Goal: Task Accomplishment & Management: Manage account settings

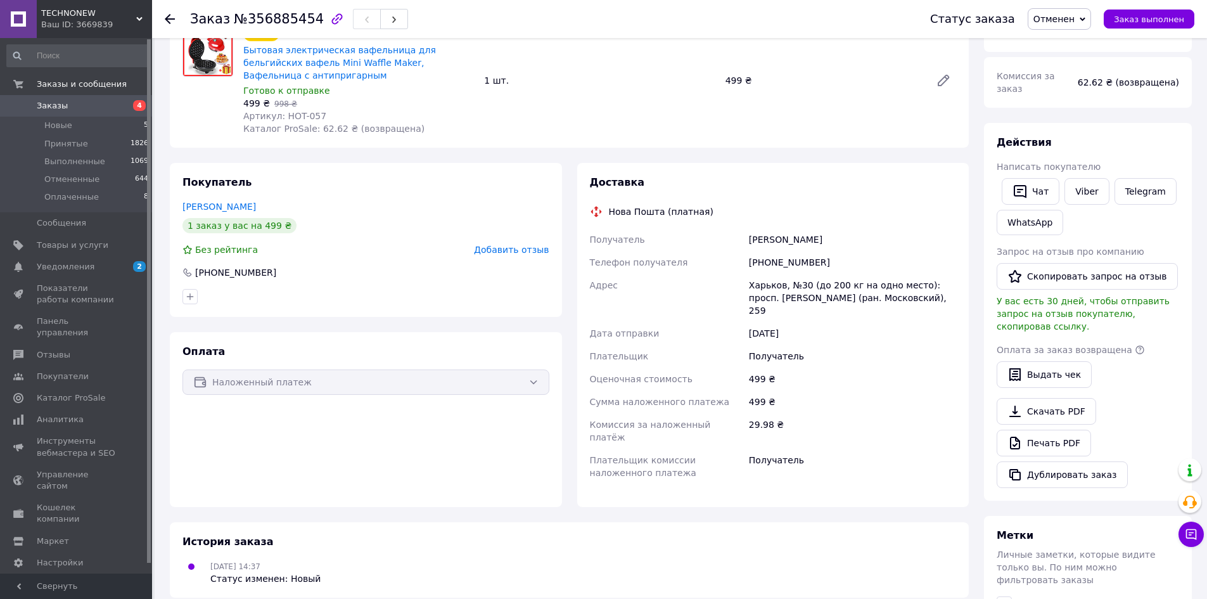
scroll to position [190, 0]
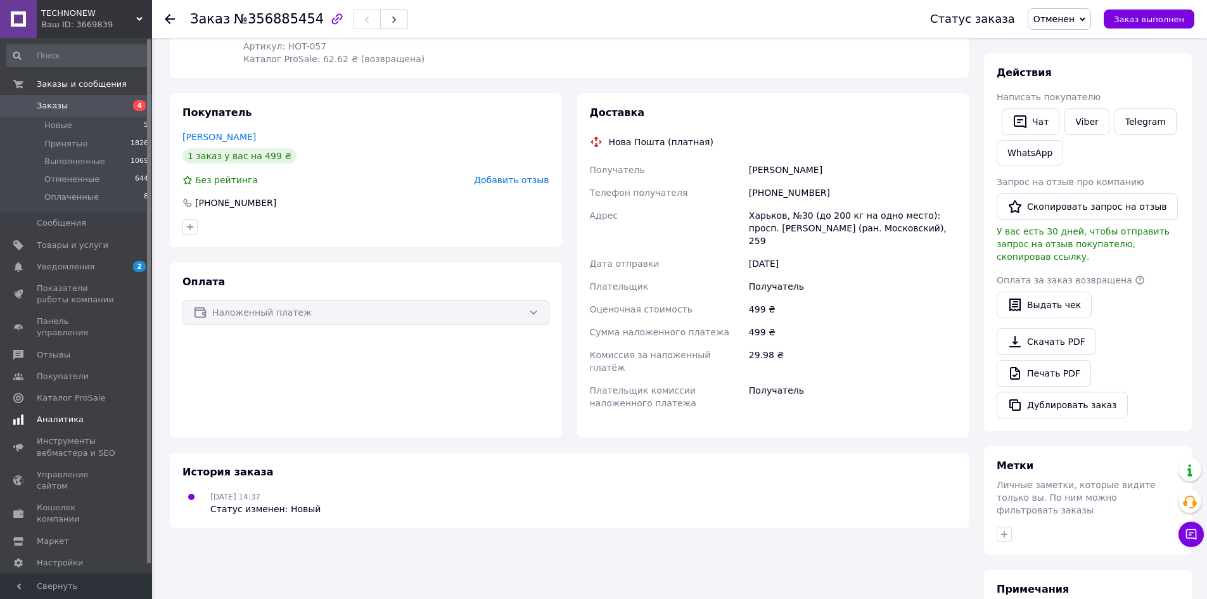
click at [61, 267] on span "Уведомления" at bounding box center [66, 266] width 58 height 11
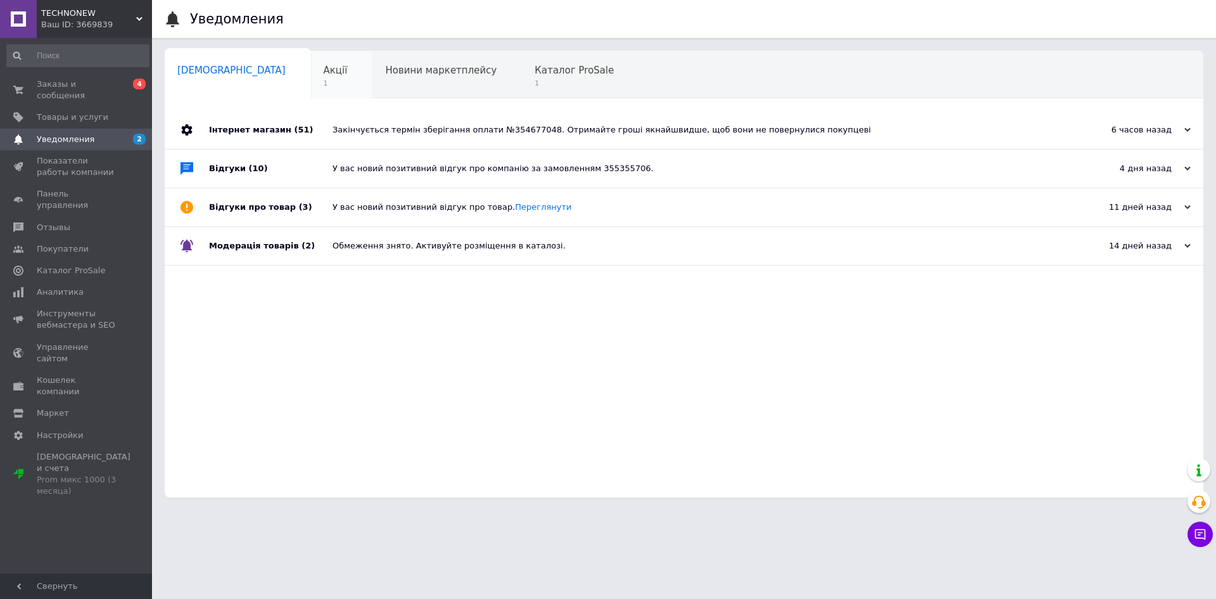
click at [311, 77] on div "Акції 1" at bounding box center [342, 75] width 62 height 48
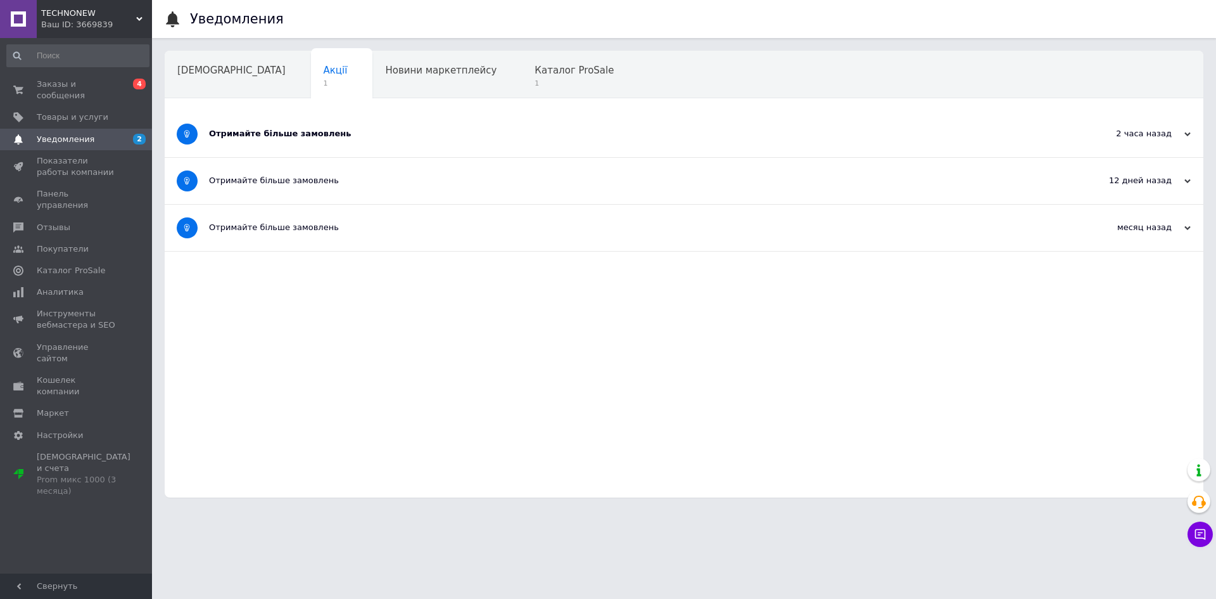
click at [284, 135] on div "Отримайте більше замовлень" at bounding box center [636, 133] width 855 height 11
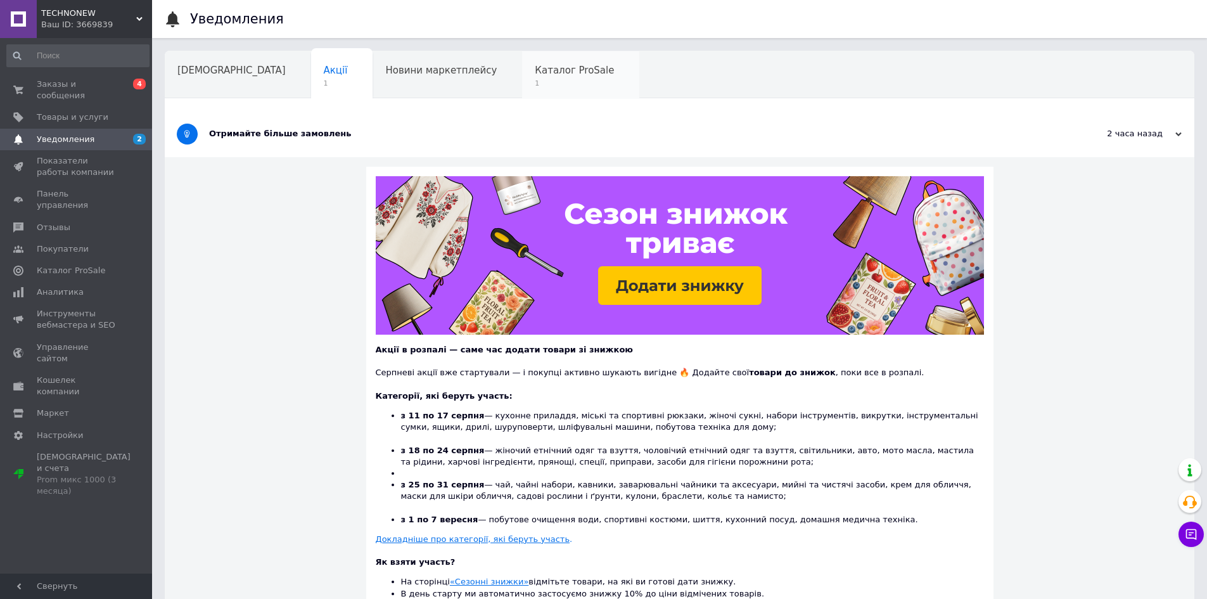
click at [535, 74] on span "Каталог ProSale" at bounding box center [574, 70] width 79 height 11
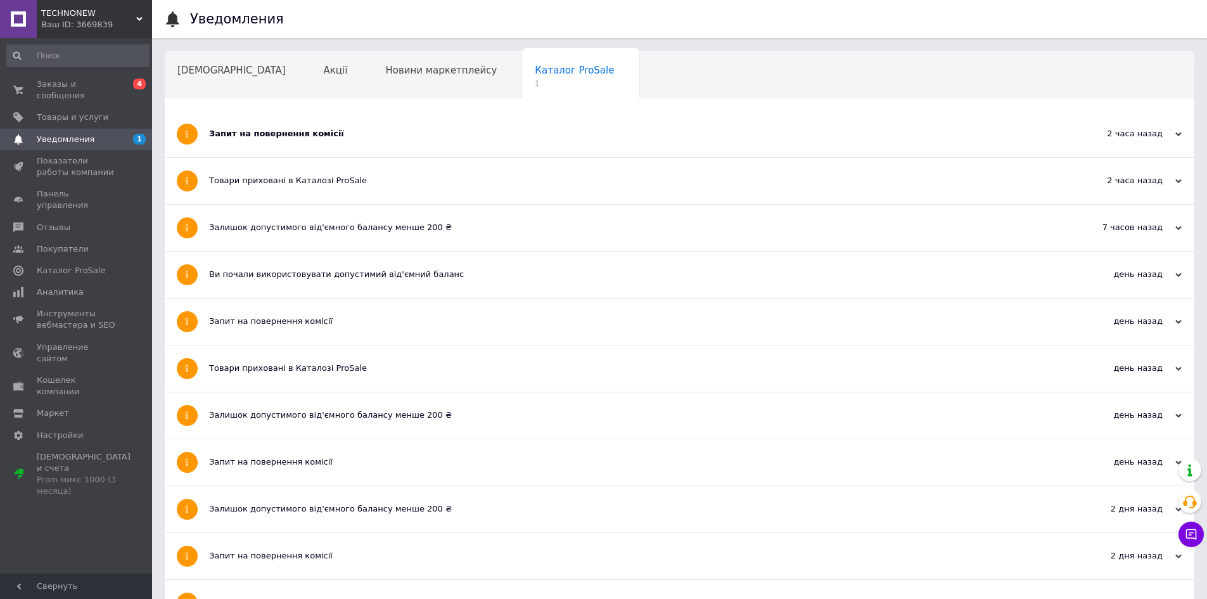
drag, startPoint x: 295, startPoint y: 141, endPoint x: 284, endPoint y: 139, distance: 10.8
click at [295, 140] on div "Запит на повернення комісії" at bounding box center [632, 134] width 846 height 46
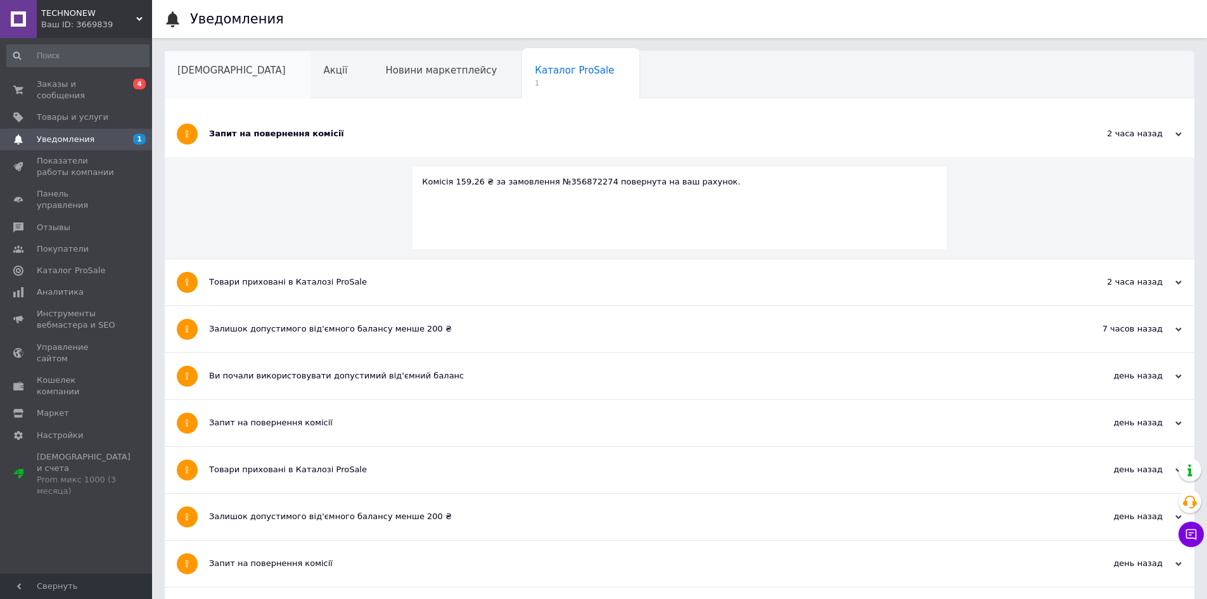
click at [200, 78] on div "[DEMOGRAPHIC_DATA]" at bounding box center [238, 75] width 146 height 48
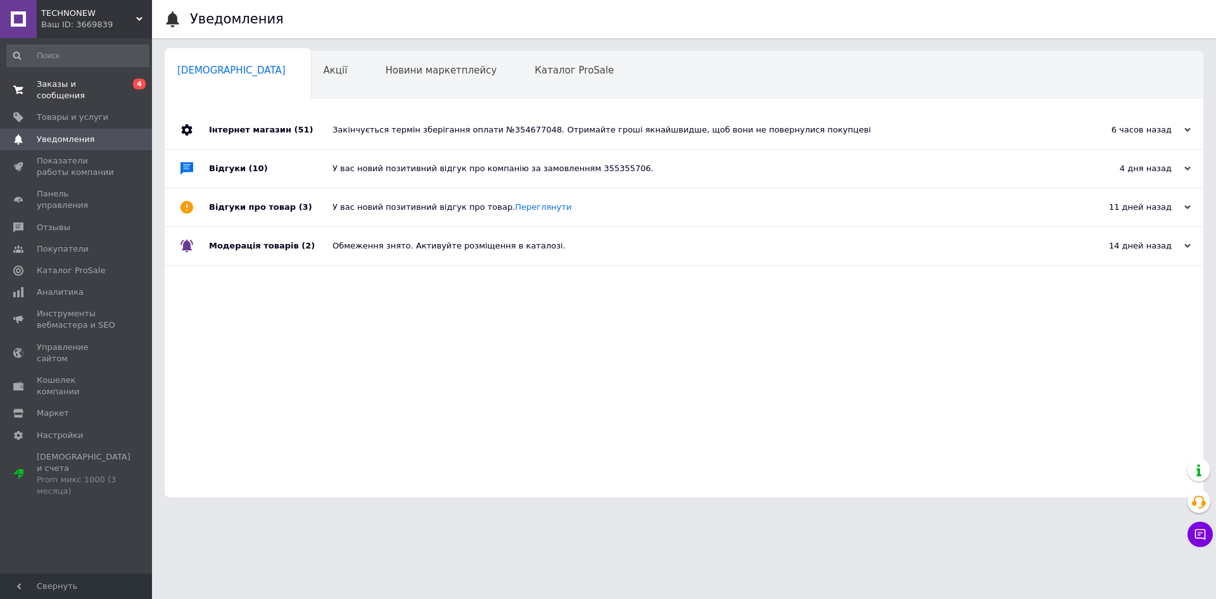
click at [75, 86] on span "Заказы и сообщения" at bounding box center [77, 90] width 80 height 23
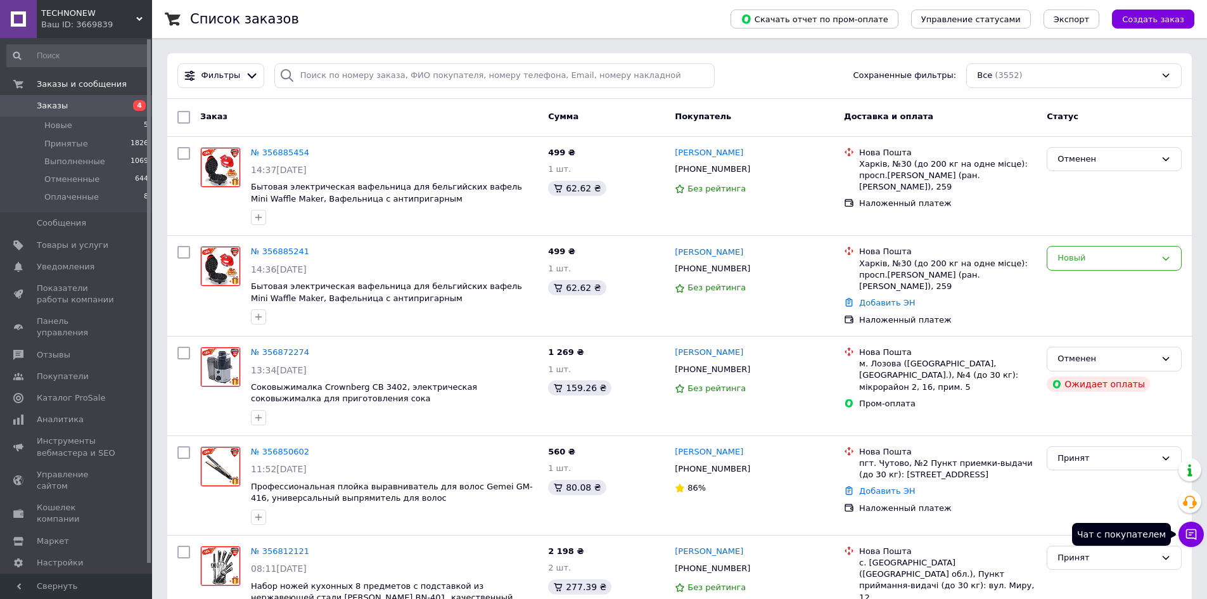
click at [1194, 536] on icon at bounding box center [1191, 534] width 13 height 13
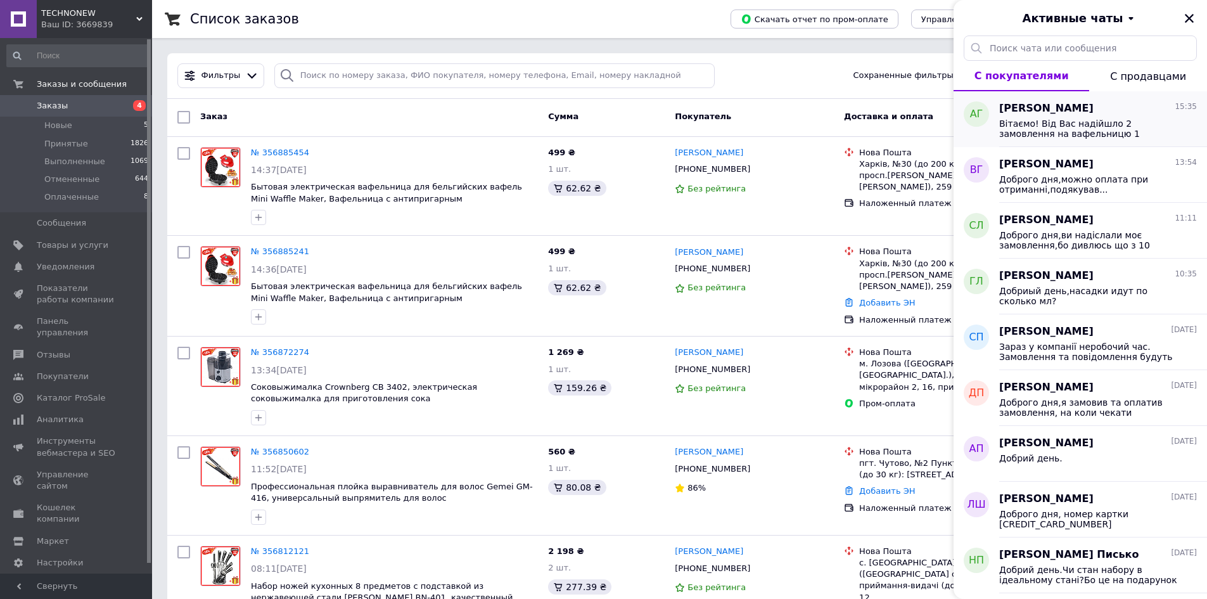
click at [1066, 137] on span "Вітаємо! Від Вас надійшло 2 замовлення на вафельницю 1 скасовуємо як дублікат, …" at bounding box center [1089, 128] width 180 height 20
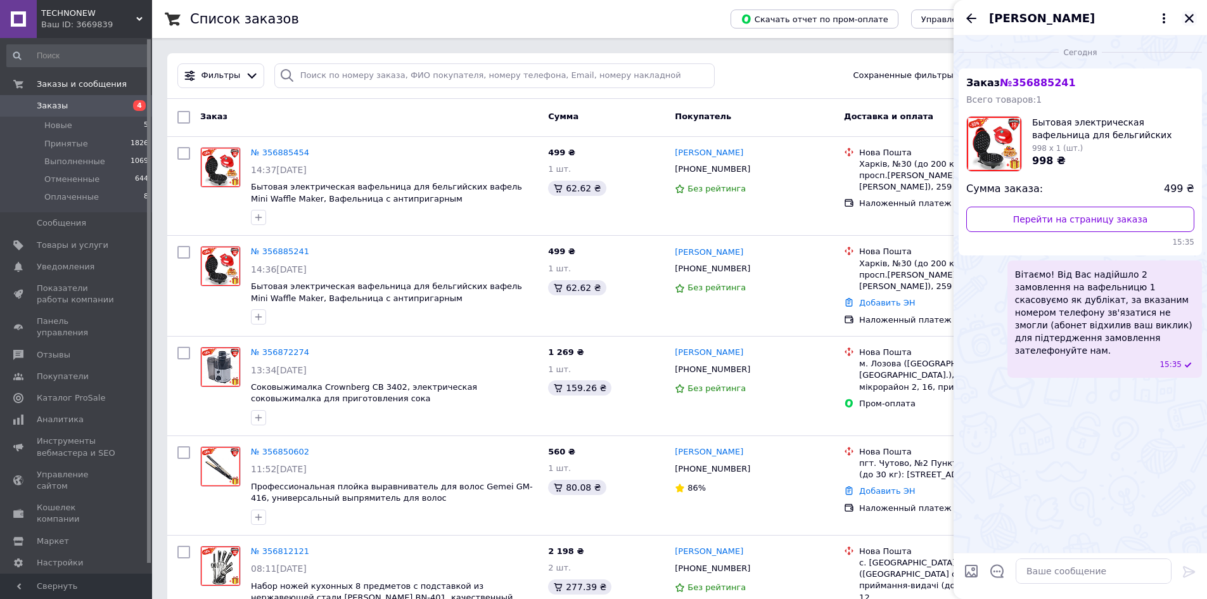
click at [1194, 17] on icon "Закрыть" at bounding box center [1188, 18] width 11 height 11
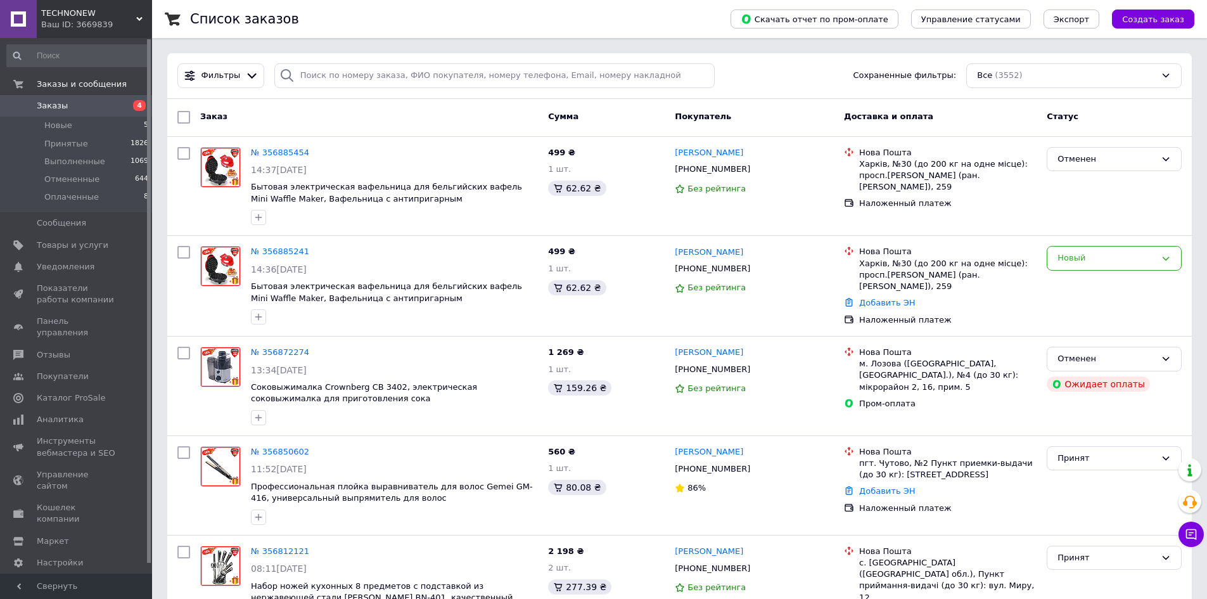
click at [1190, 535] on icon at bounding box center [1191, 534] width 13 height 13
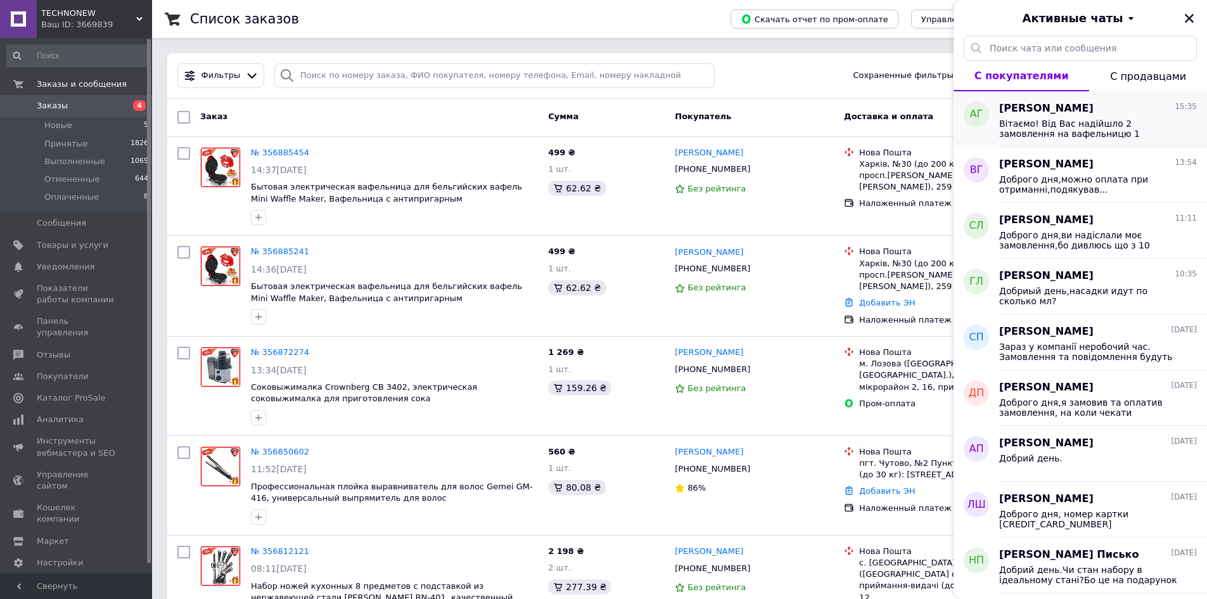
click at [1058, 126] on span "Вітаємо! Від Вас надійшло 2 замовлення на вафельницю 1 скасовуємо як дублікат, …" at bounding box center [1089, 128] width 180 height 20
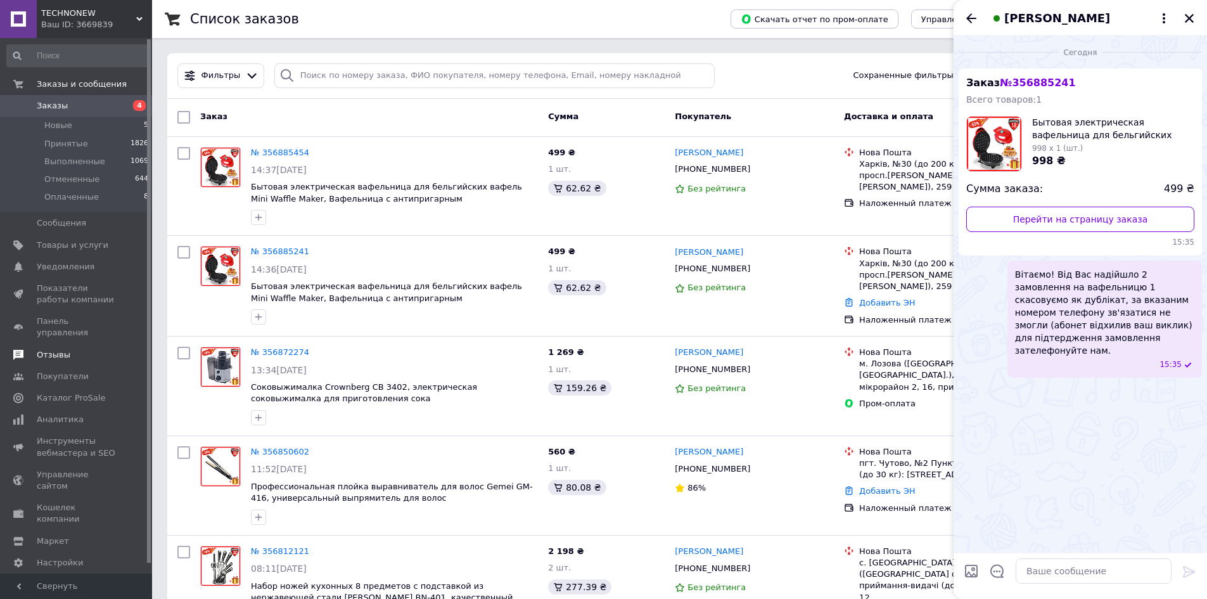
click at [63, 349] on span "Отзывы" at bounding box center [54, 354] width 34 height 11
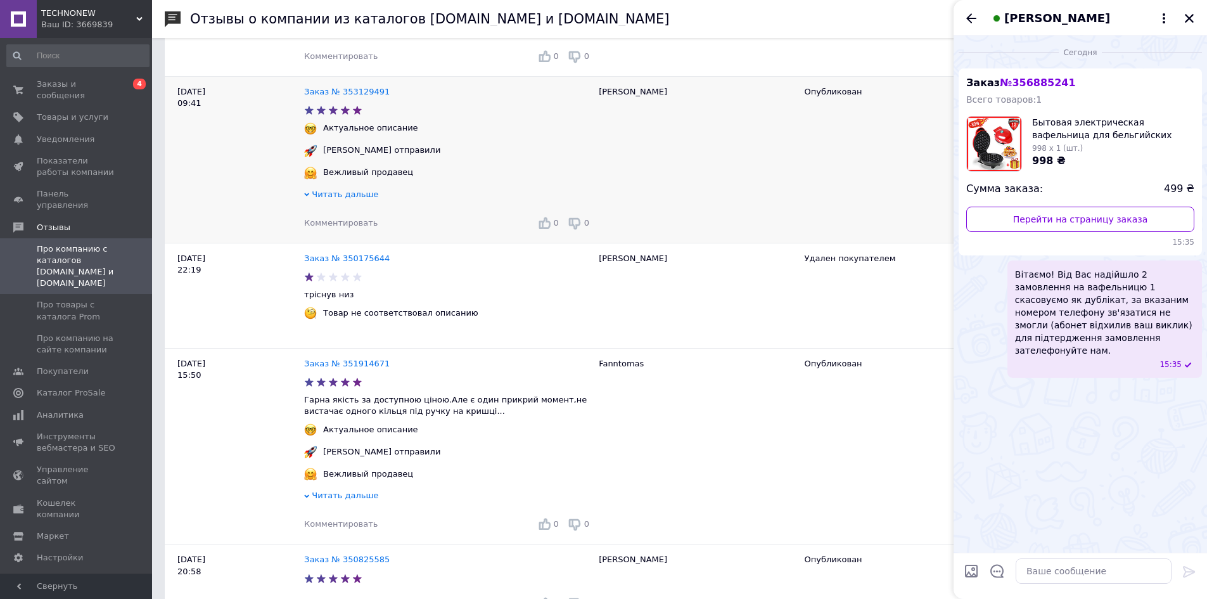
scroll to position [1710, 0]
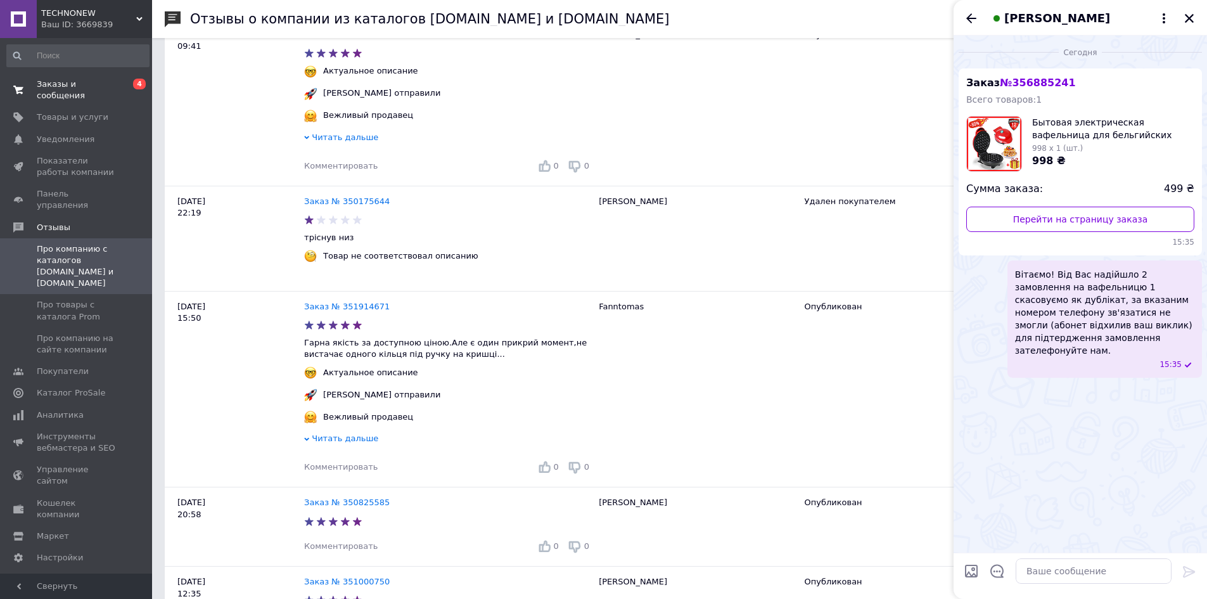
click at [56, 82] on span "Заказы и сообщения" at bounding box center [77, 90] width 80 height 23
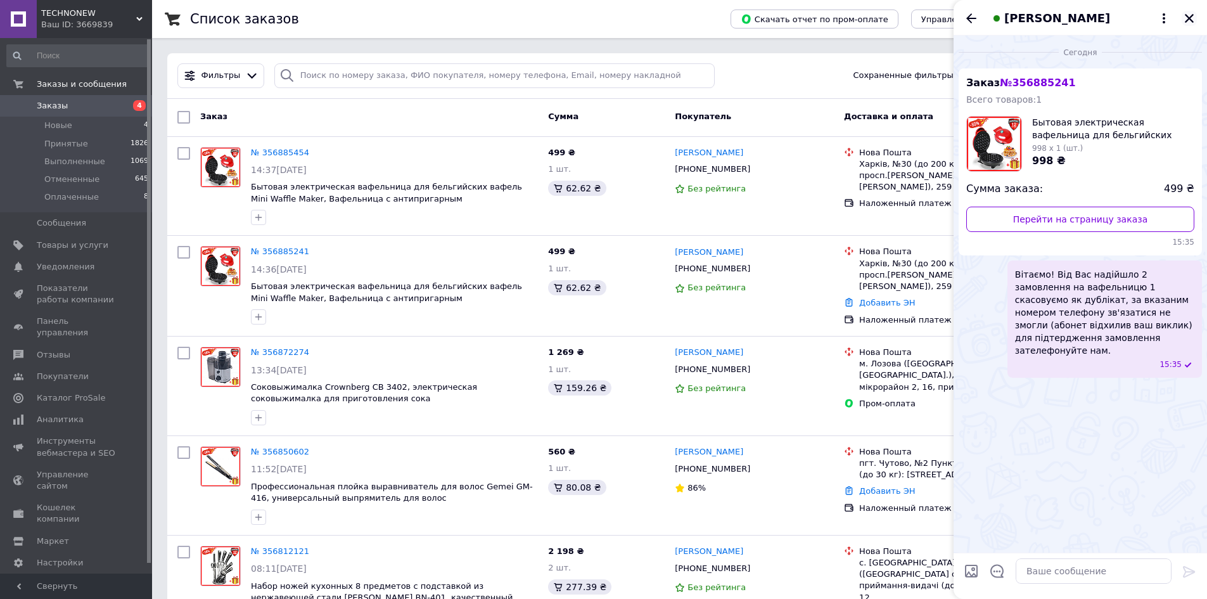
click at [1195, 19] on button "Закрыть" at bounding box center [1188, 18] width 15 height 15
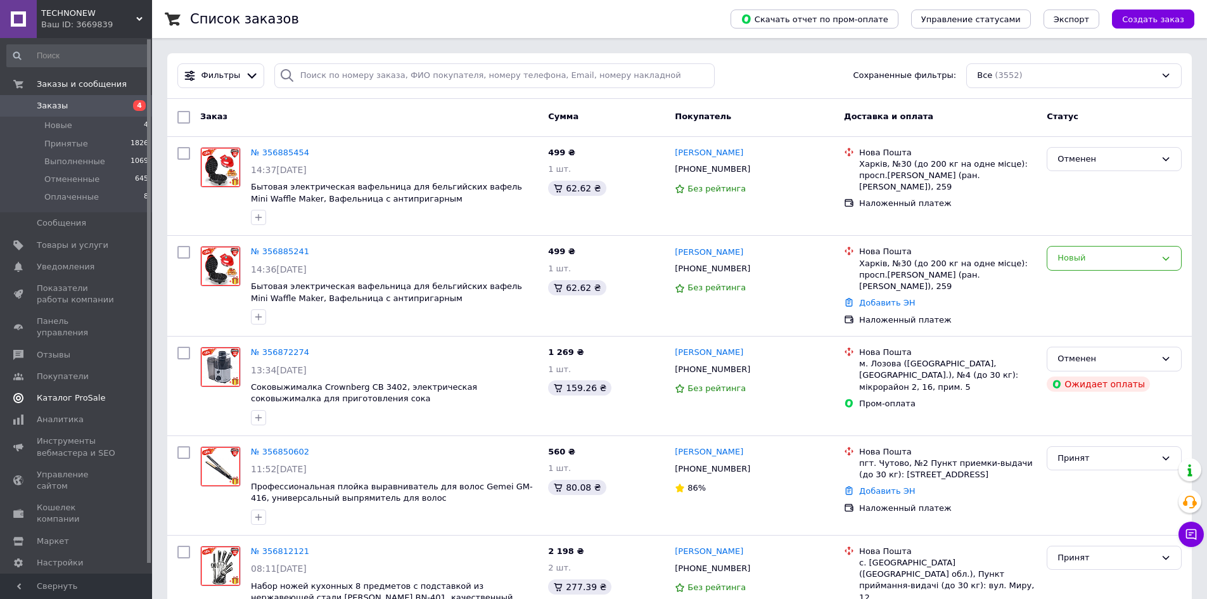
click at [61, 349] on span "Отзывы" at bounding box center [54, 354] width 34 height 11
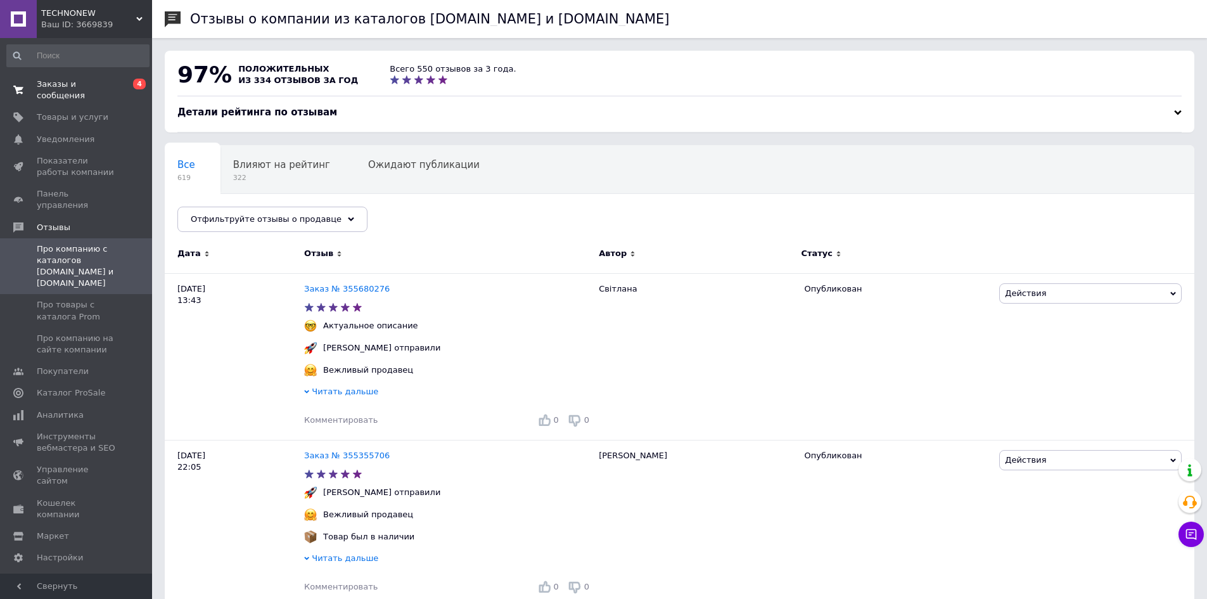
click at [54, 83] on span "Заказы и сообщения" at bounding box center [77, 90] width 80 height 23
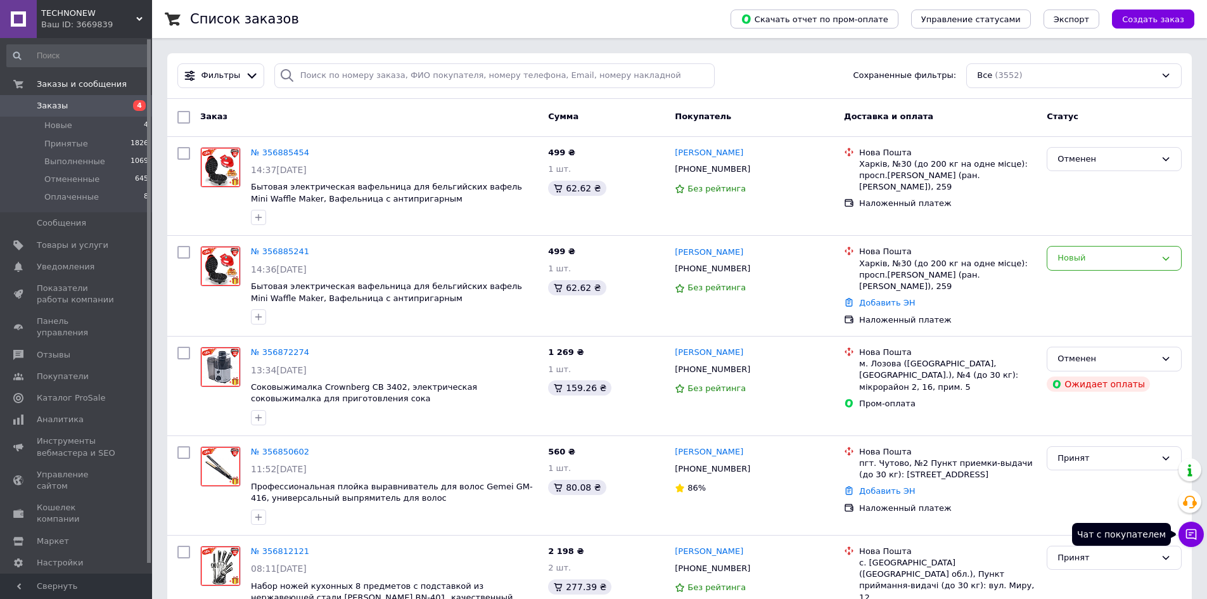
click at [1187, 531] on icon at bounding box center [1191, 534] width 11 height 11
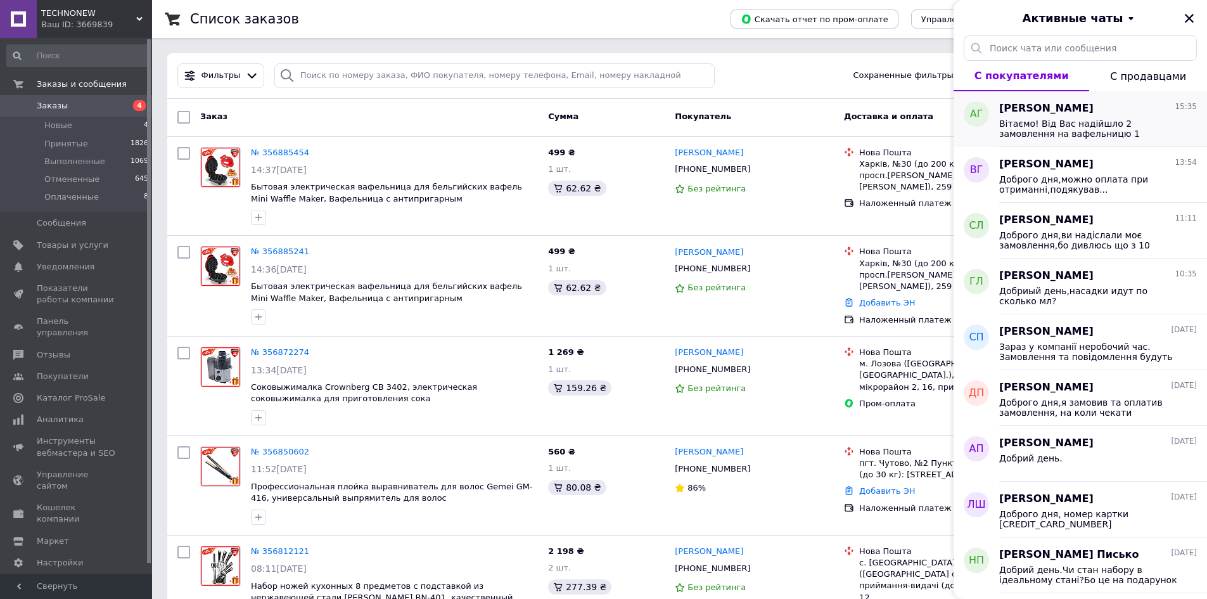
click at [1069, 132] on span "Вітаємо! Від Вас надійшло 2 замовлення на вафельницю 1 скасовуємо як дублікат, …" at bounding box center [1089, 128] width 180 height 20
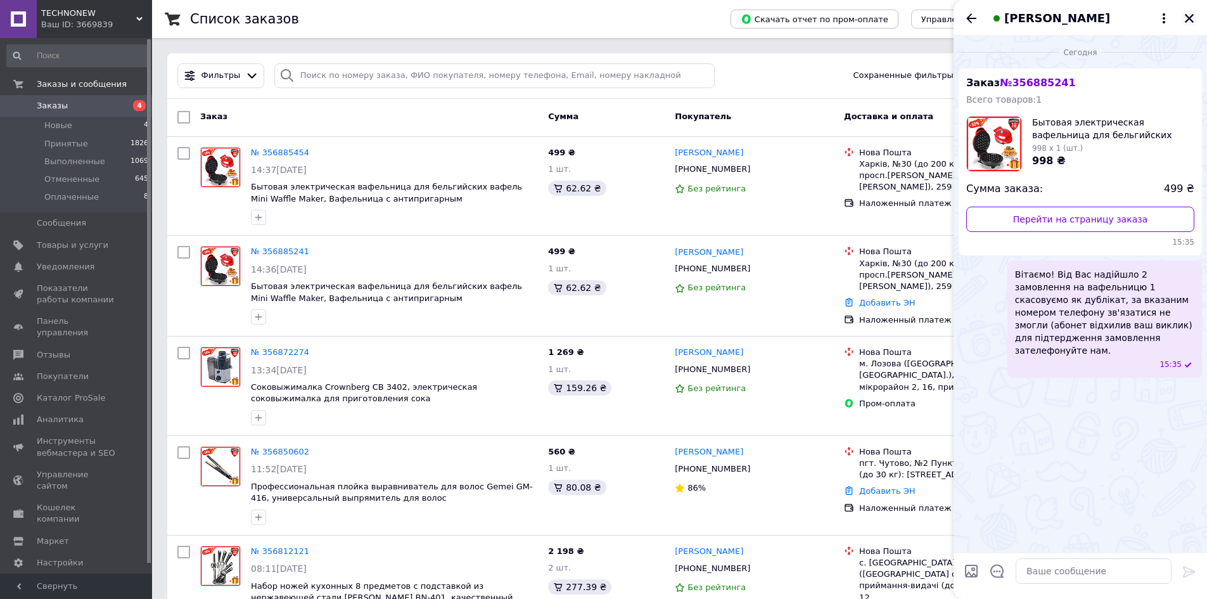
click at [1182, 20] on button "Закрыть" at bounding box center [1188, 18] width 15 height 15
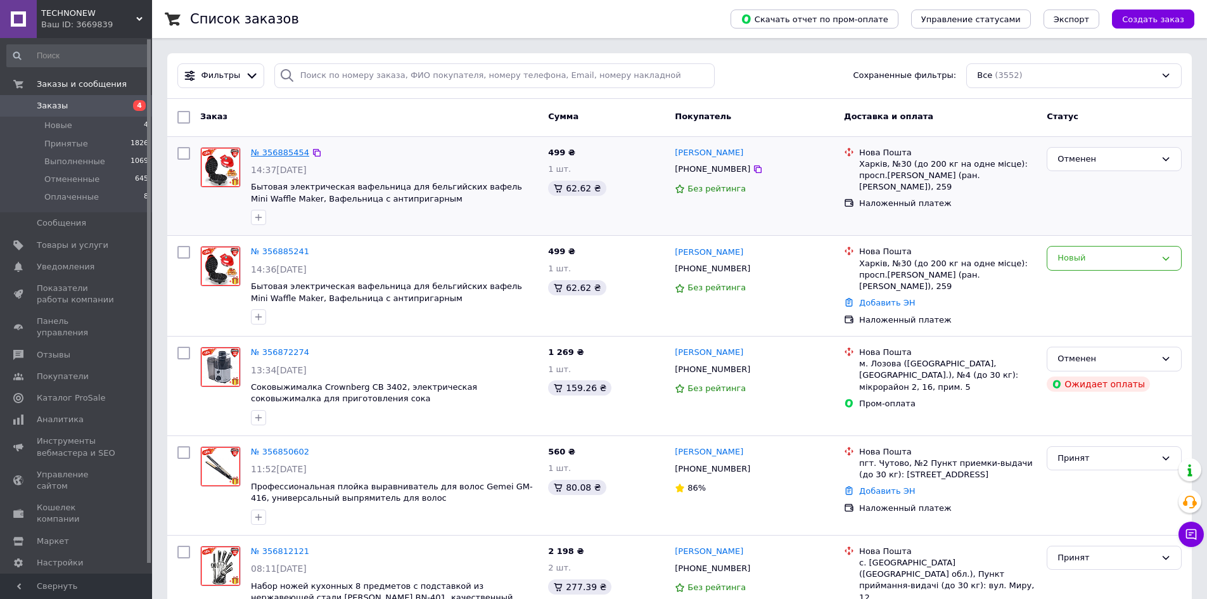
click at [264, 151] on link "№ 356885454" at bounding box center [280, 153] width 58 height 10
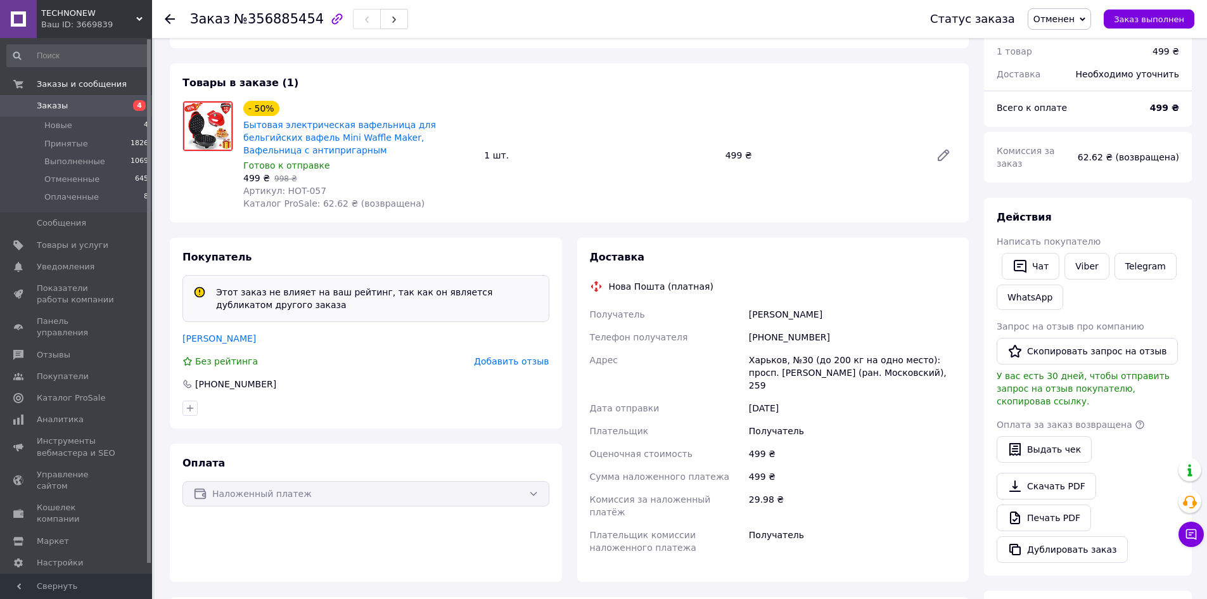
scroll to position [190, 0]
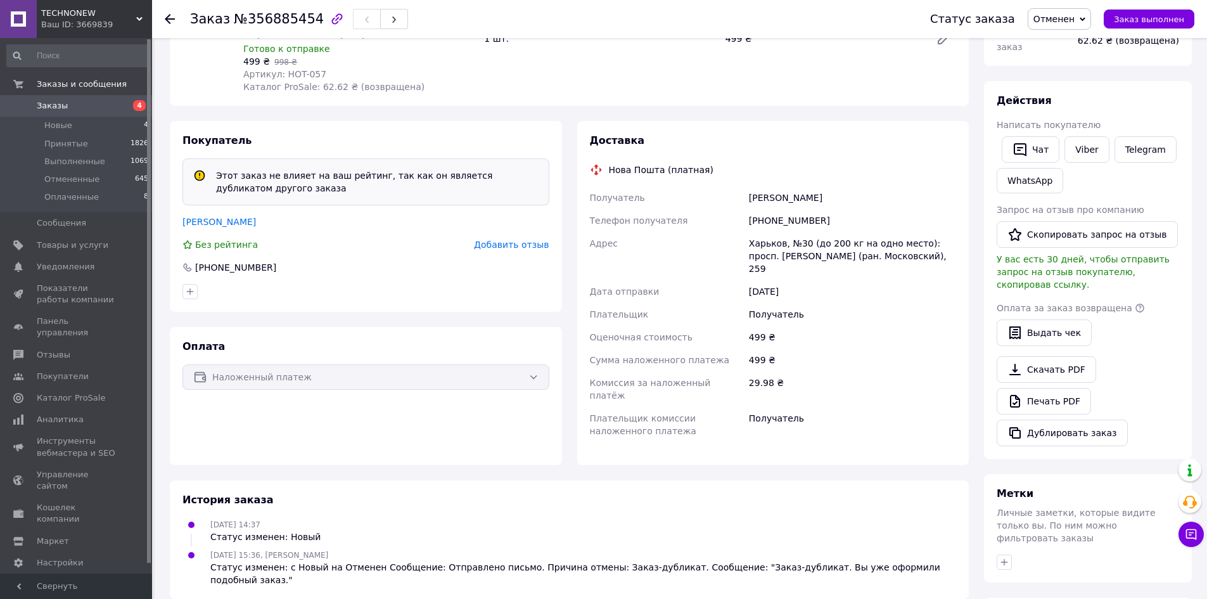
click at [50, 105] on span "Заказы" at bounding box center [52, 105] width 31 height 11
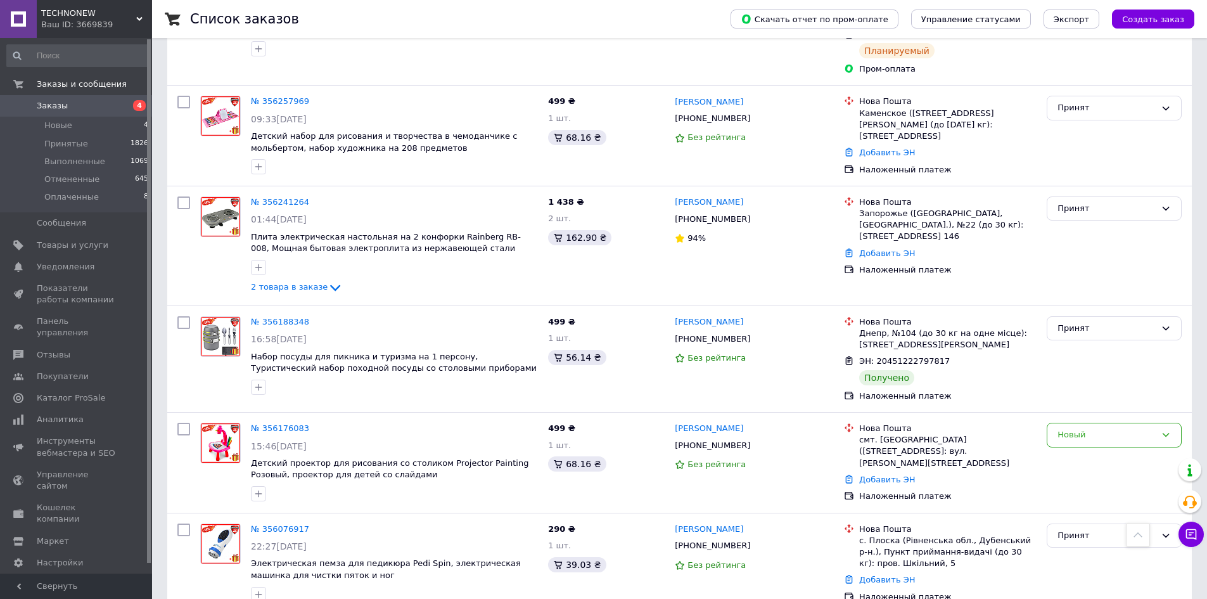
scroll to position [2787, 0]
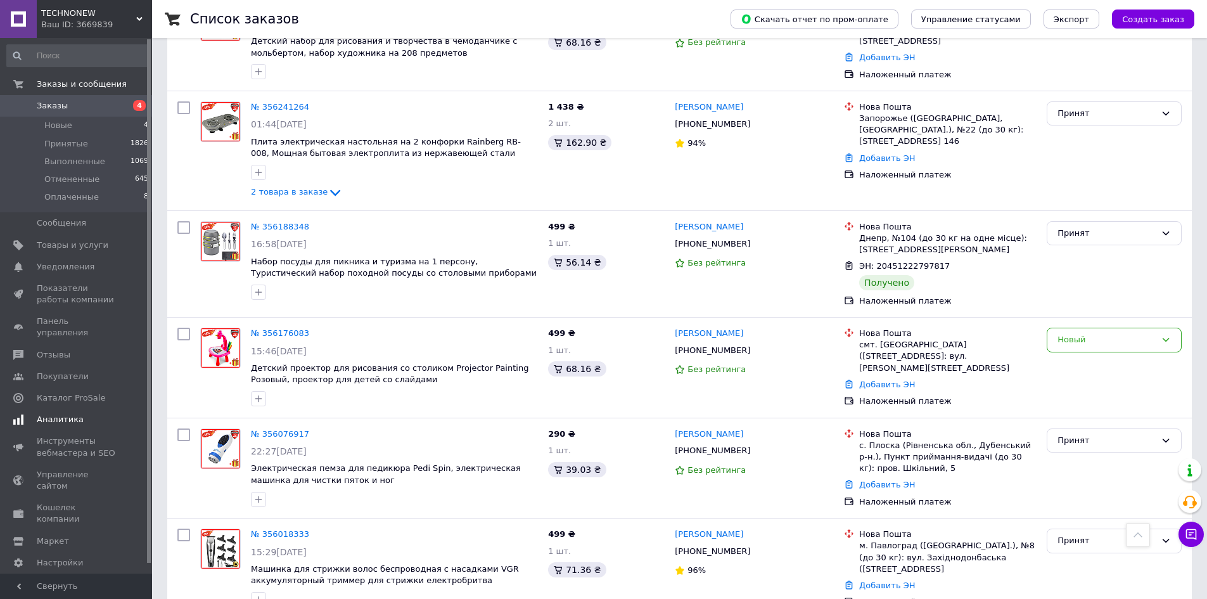
click at [60, 271] on span "Уведомления" at bounding box center [66, 266] width 58 height 11
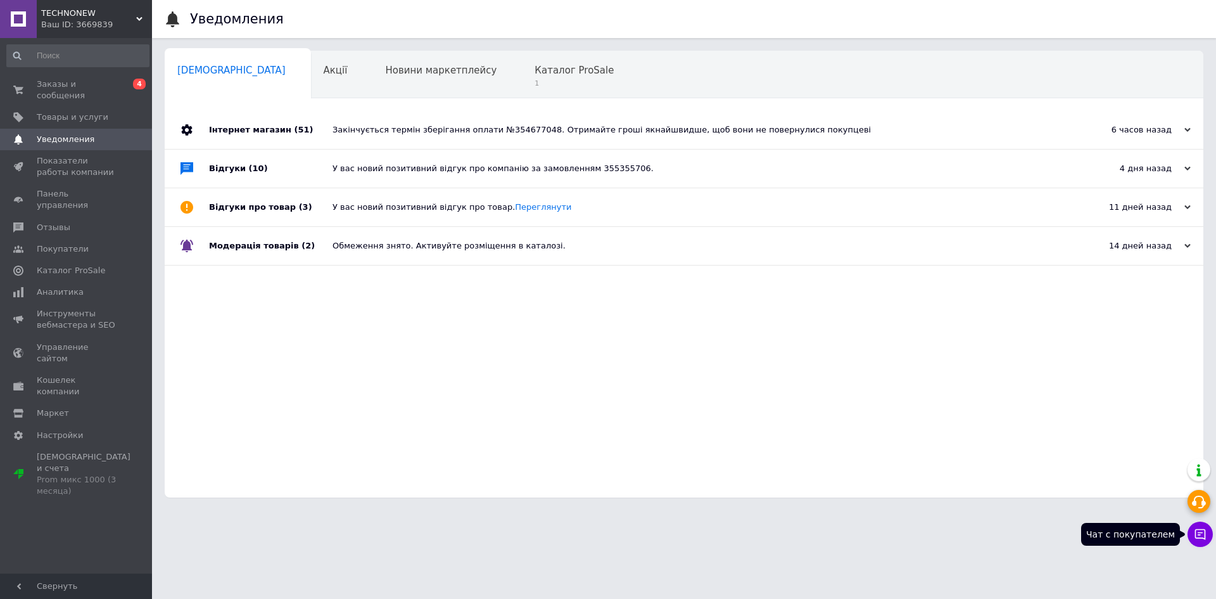
click at [1203, 533] on icon at bounding box center [1200, 534] width 13 height 13
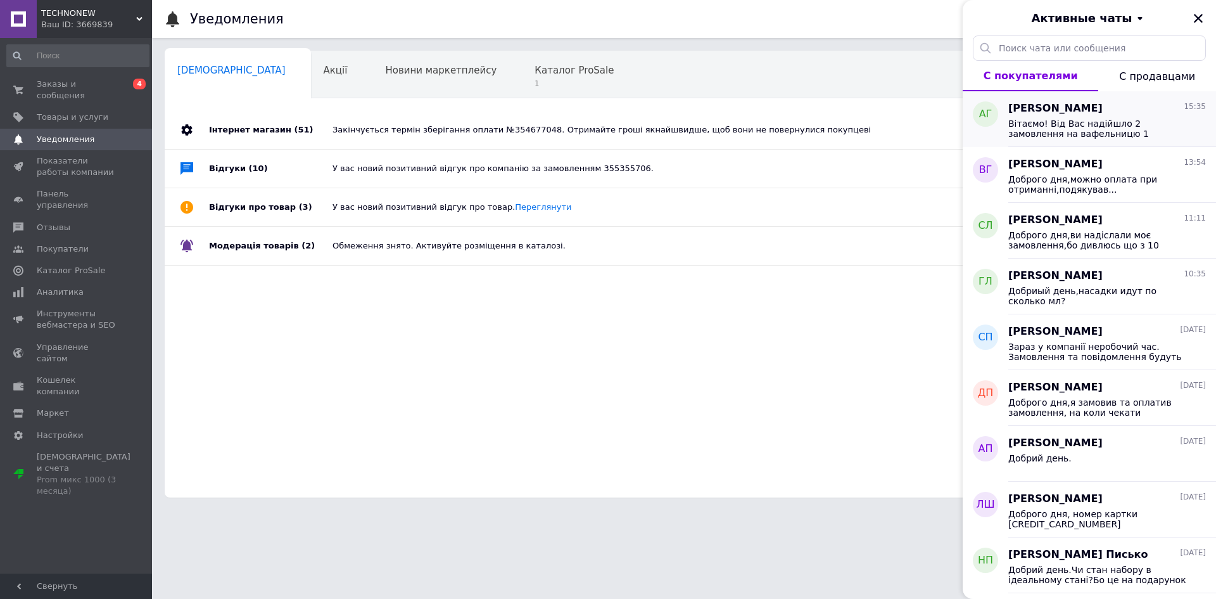
click at [1089, 132] on span "Вітаємо! Від Вас надійшло 2 замовлення на вафельницю 1 скасовуємо як дублікат, …" at bounding box center [1099, 128] width 180 height 20
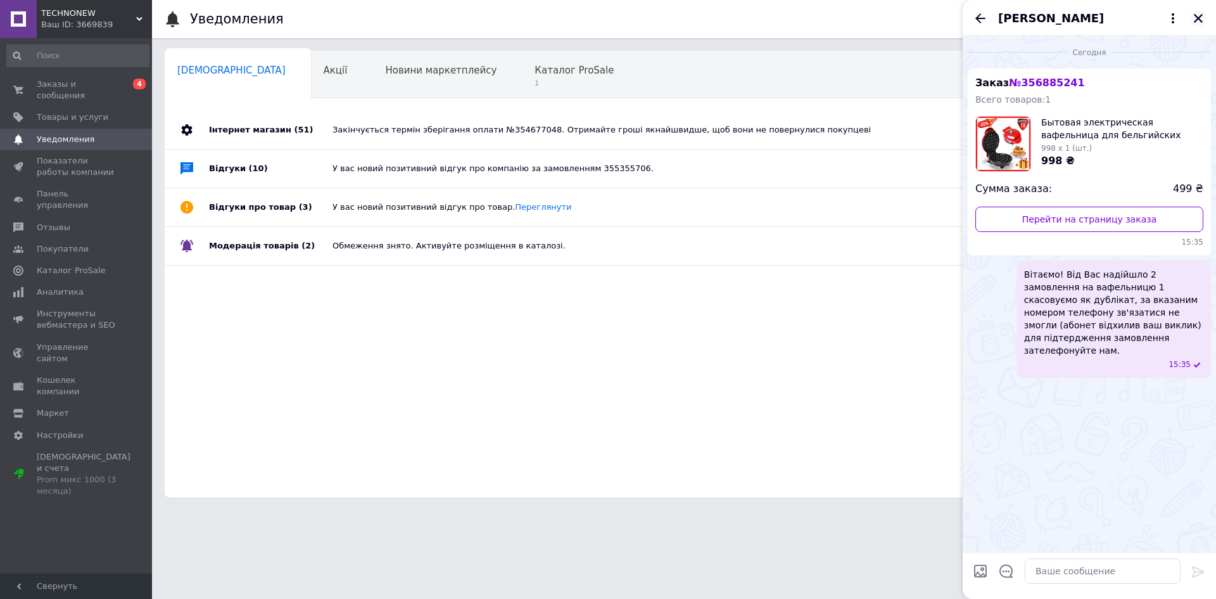
click at [1204, 18] on button "Закрыть" at bounding box center [1198, 18] width 15 height 15
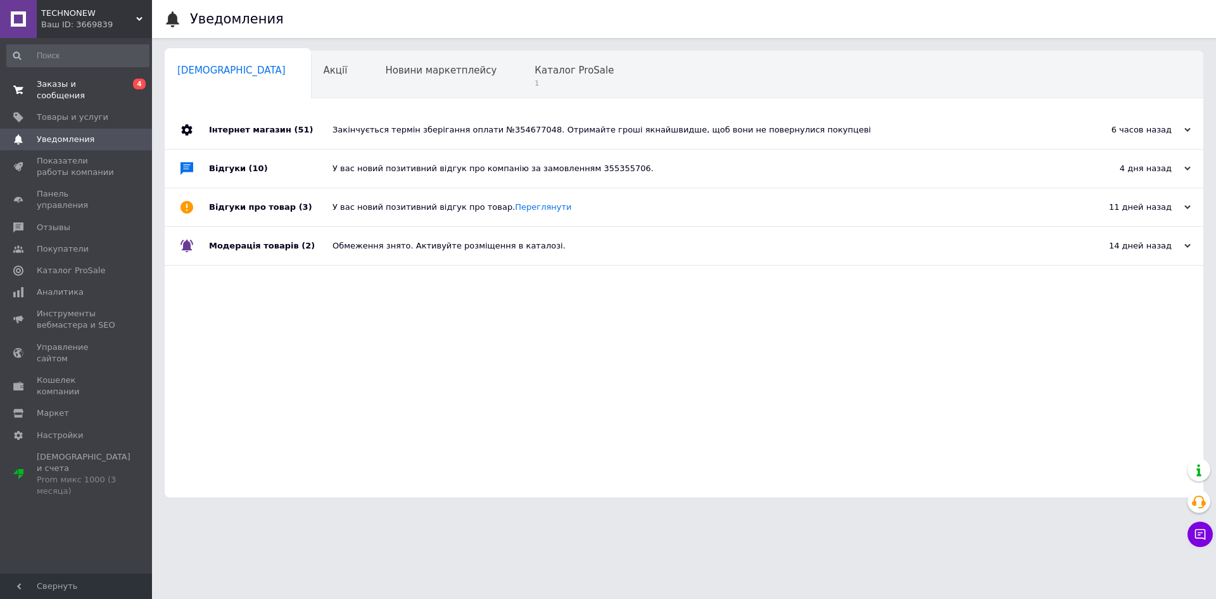
click at [59, 85] on span "Заказы и сообщения" at bounding box center [77, 90] width 80 height 23
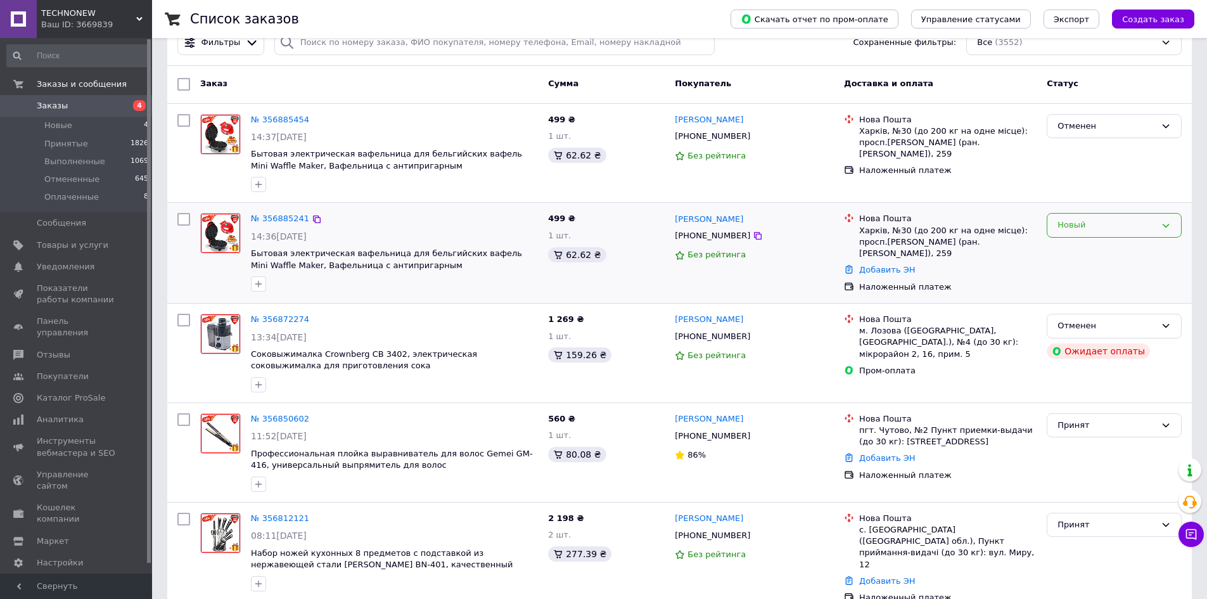
scroll to position [63, 0]
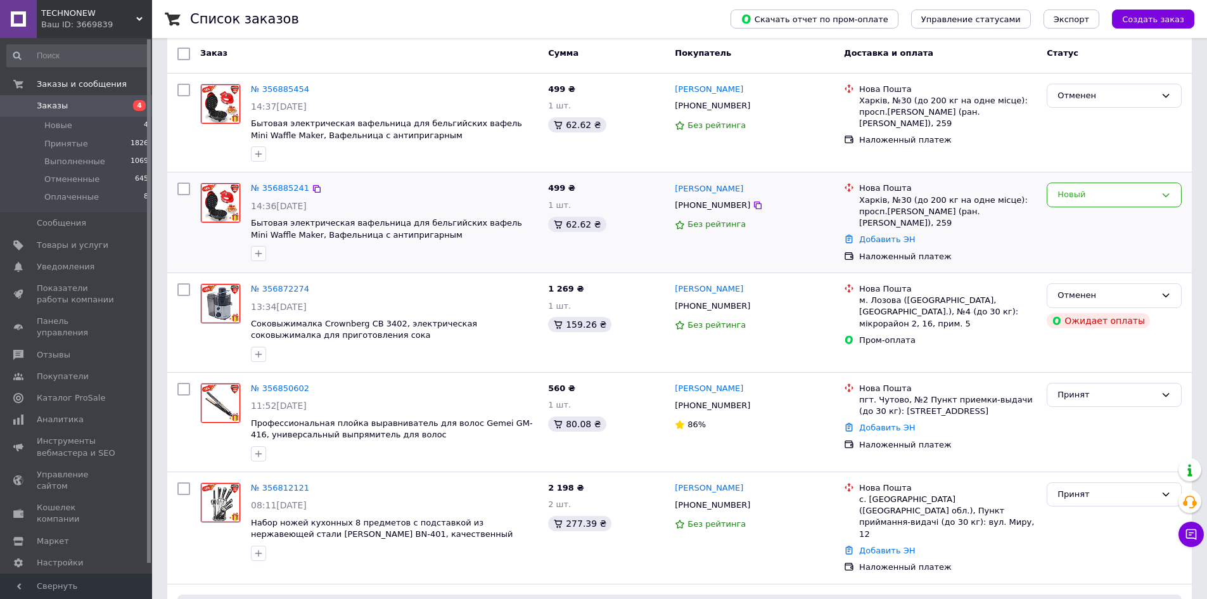
drag, startPoint x: 1095, startPoint y: 196, endPoint x: 1095, endPoint y: 208, distance: 11.4
click at [1096, 196] on div "Новый" at bounding box center [1106, 194] width 98 height 13
click at [1079, 224] on li "Принят" at bounding box center [1114, 221] width 134 height 23
